Goal: Task Accomplishment & Management: Complete application form

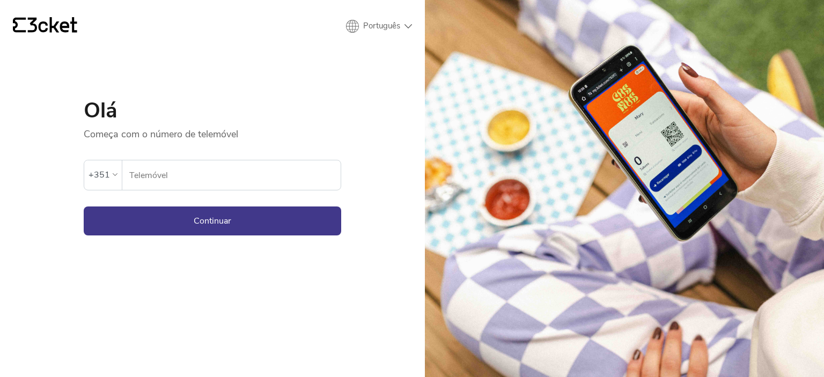
click at [176, 172] on input "Telemóvel" at bounding box center [235, 174] width 212 height 29
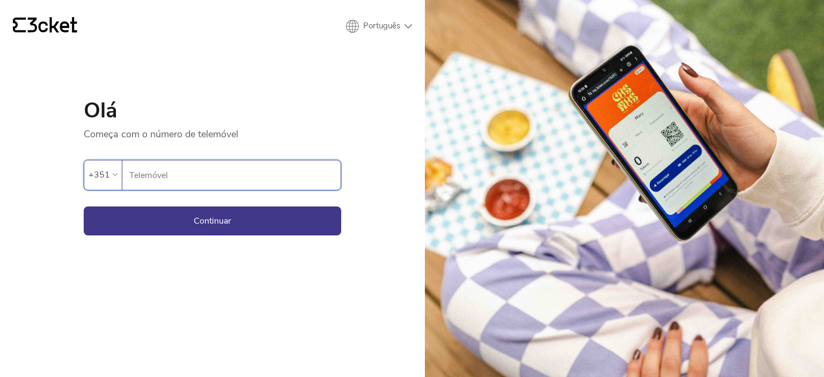
type input "633972199"
click at [236, 221] on button "Continuar" at bounding box center [212, 220] width 257 height 29
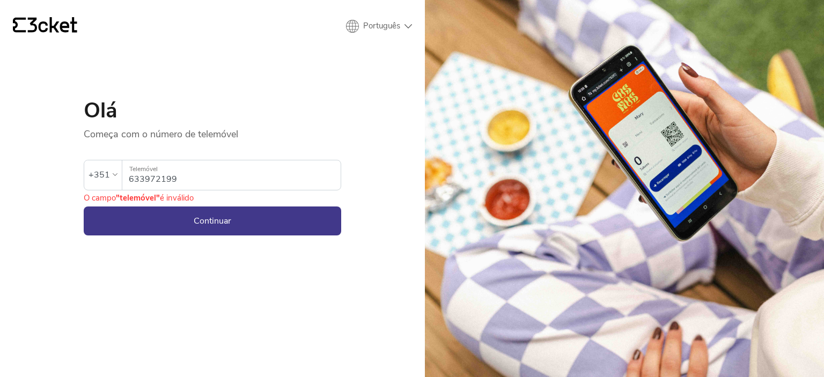
click at [380, 35] on div "{' '} Português English Português Español Olá Começa com o número de telemóvel …" at bounding box center [212, 188] width 425 height 377
click at [380, 32] on select "English Português Español" at bounding box center [379, 26] width 66 height 13
select select "es"
click at [346, 20] on select "English Português Español" at bounding box center [379, 26] width 66 height 13
click at [217, 215] on button "Continuar" at bounding box center [212, 220] width 257 height 29
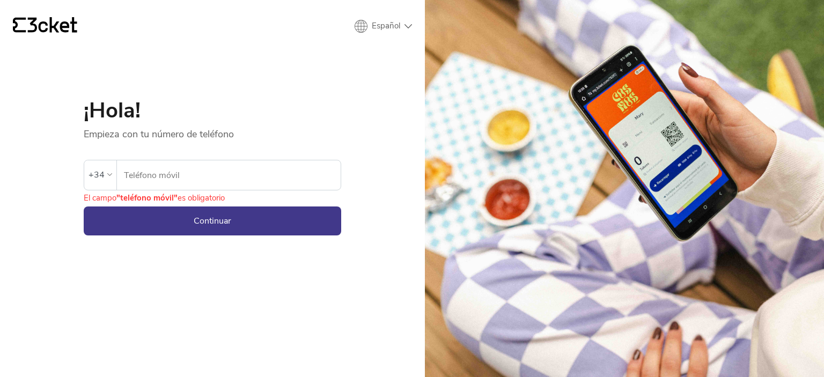
click at [142, 169] on input "Teléfono móvil" at bounding box center [231, 174] width 217 height 29
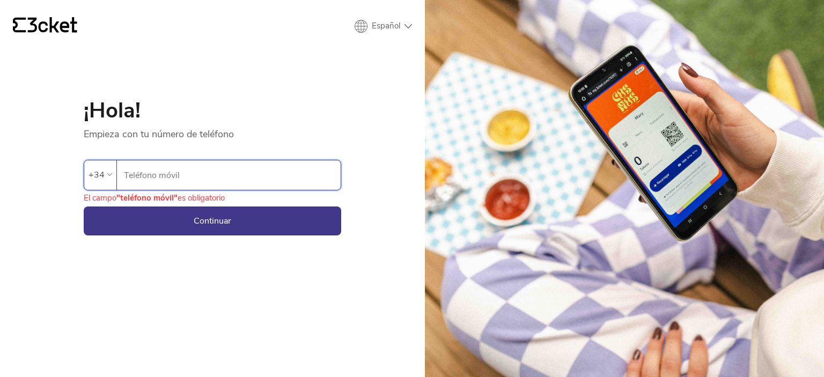
type input "633972199"
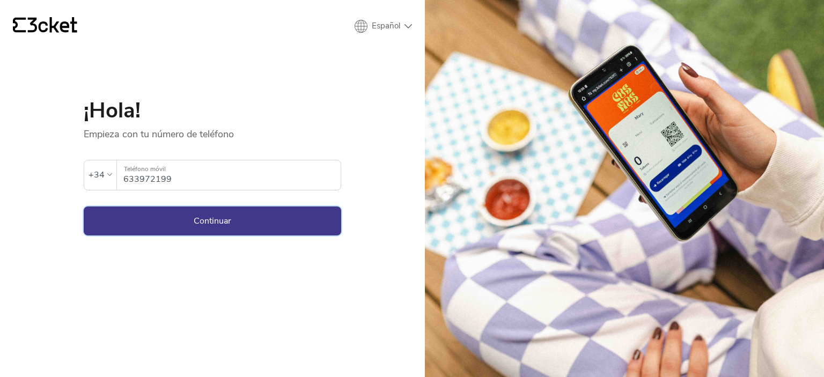
click at [206, 220] on button "Continuar" at bounding box center [212, 220] width 257 height 29
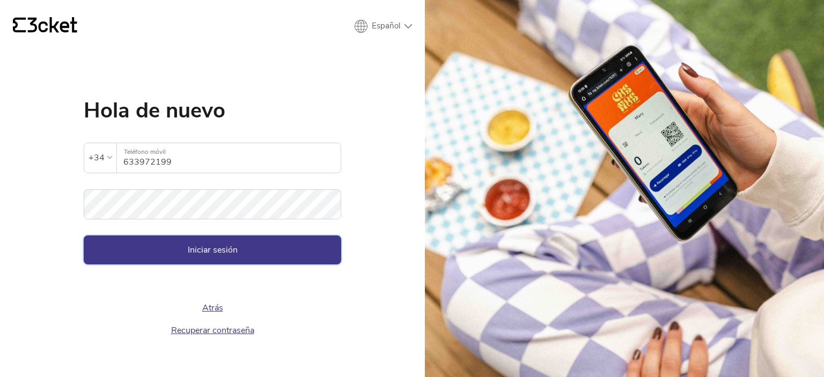
click at [169, 250] on button "Iniciar sesión" at bounding box center [212, 249] width 257 height 29
